Goal: Find specific page/section: Find specific page/section

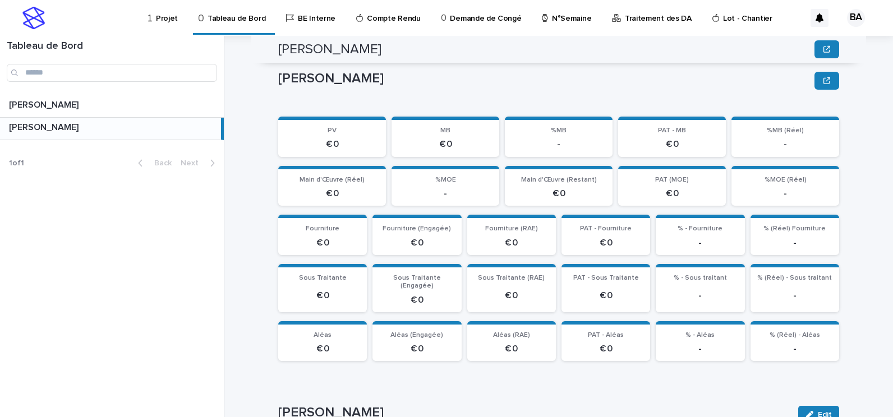
scroll to position [505, 0]
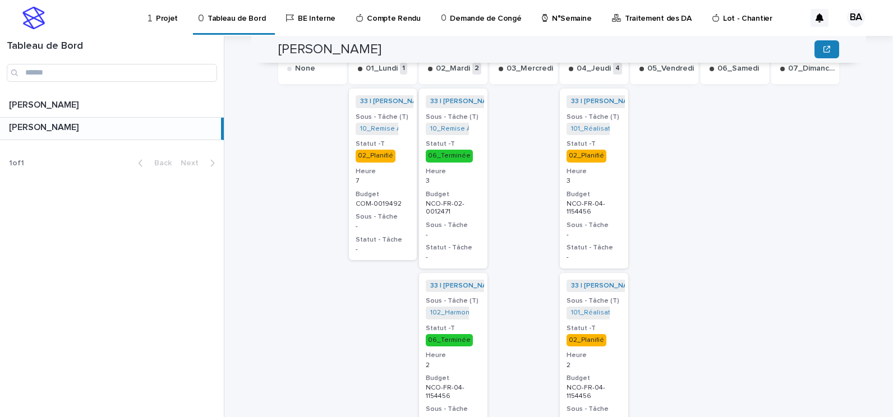
click at [599, 177] on p "3" at bounding box center [594, 181] width 55 height 8
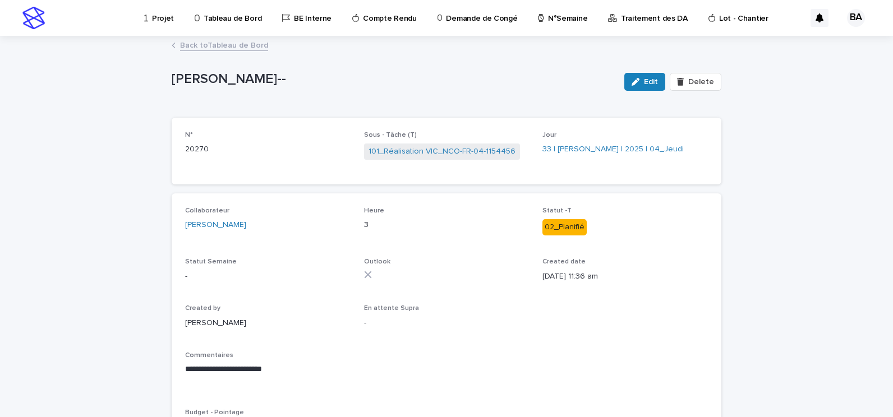
click at [209, 47] on link "Back to Tableau de Bord" at bounding box center [224, 44] width 88 height 13
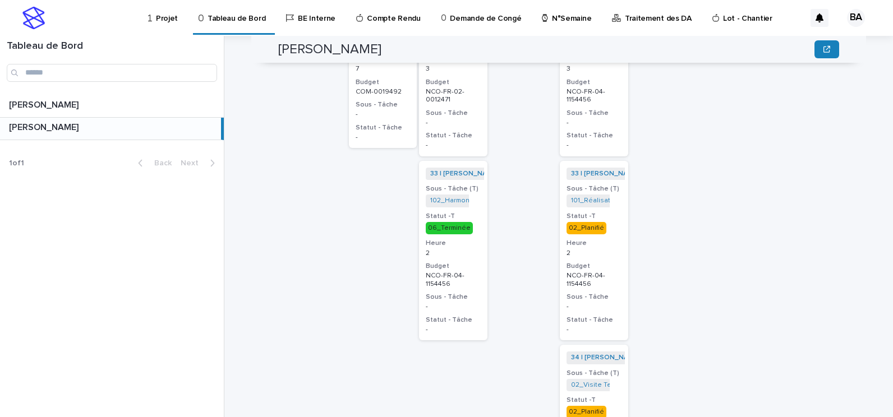
scroll to position [673, 0]
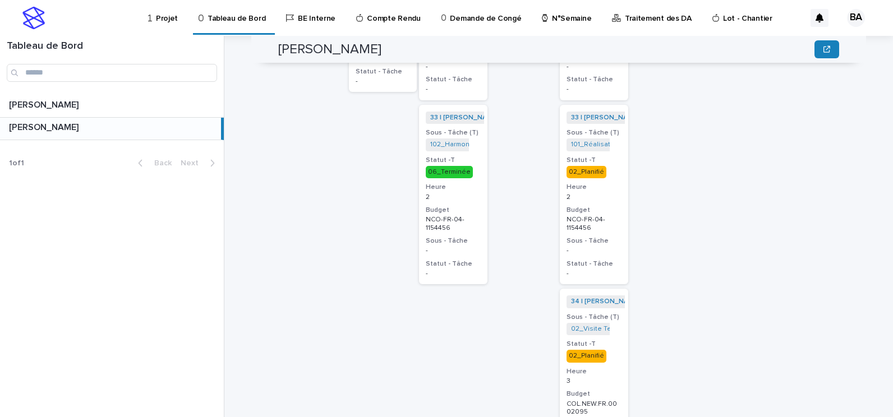
click at [601, 194] on p "2" at bounding box center [594, 198] width 55 height 8
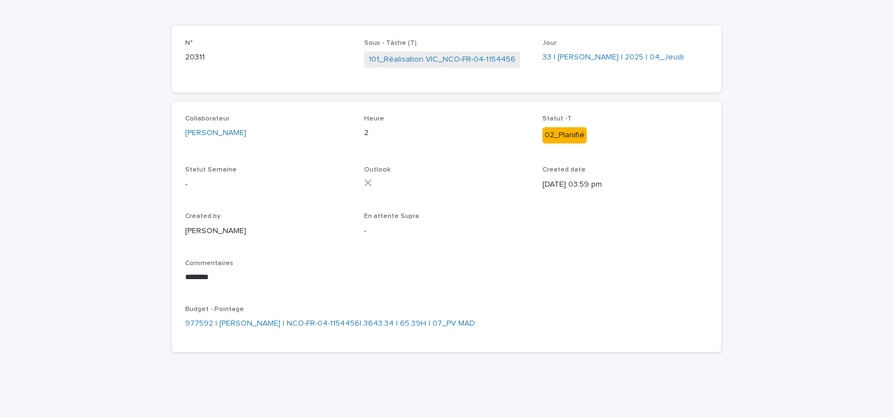
scroll to position [36, 0]
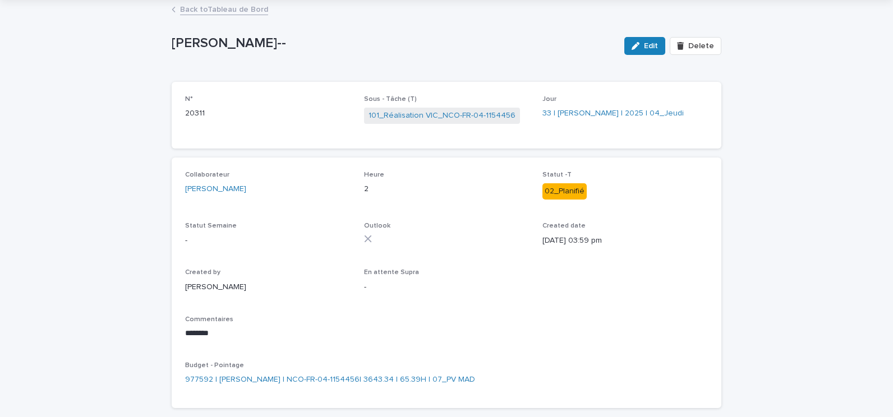
click at [199, 11] on link "Back to Tableau de Bord" at bounding box center [224, 8] width 88 height 13
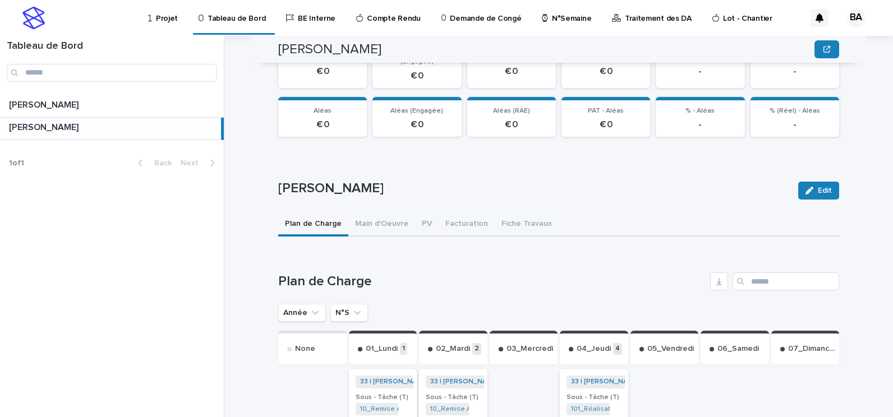
scroll to position [280, 0]
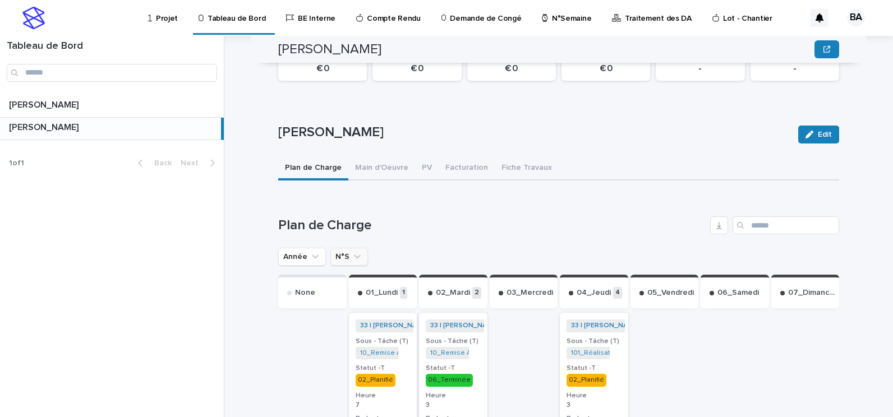
click at [354, 255] on icon "N°S" at bounding box center [357, 257] width 7 height 4
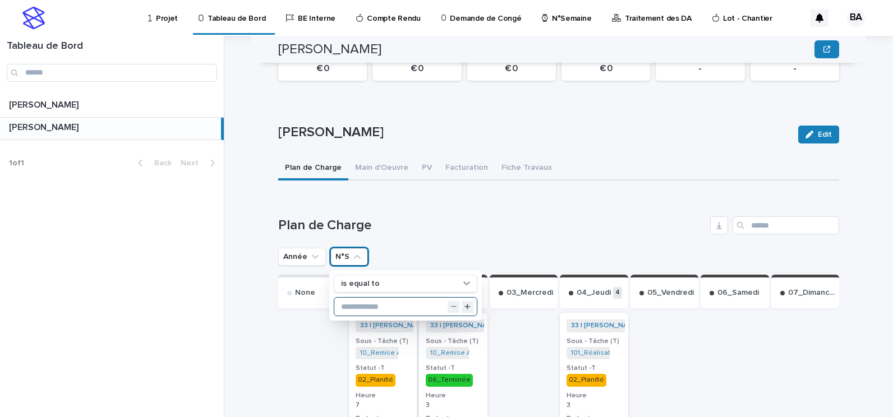
click at [362, 301] on input "text" at bounding box center [405, 307] width 142 height 18
type input "*"
type input "**"
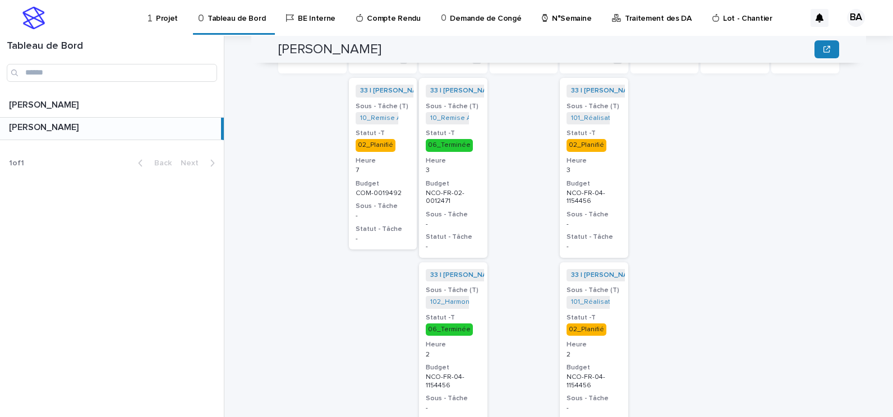
scroll to position [459, 0]
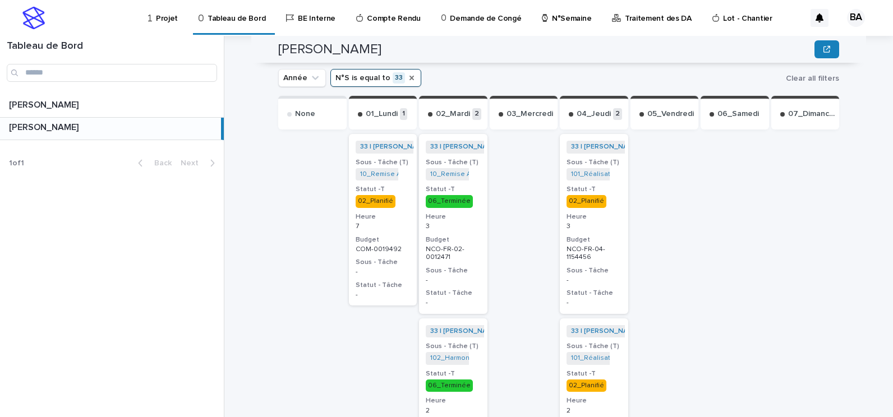
click at [407, 73] on icon "N°S" at bounding box center [411, 77] width 9 height 9
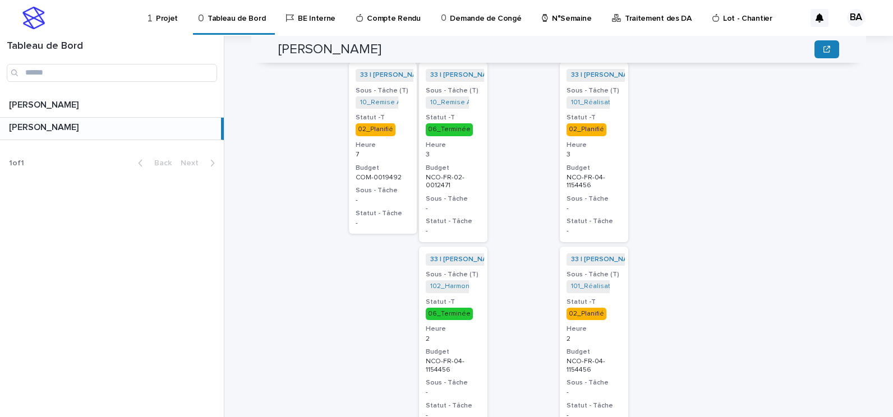
scroll to position [475, 0]
